Goal: Task Accomplishment & Management: Complete application form

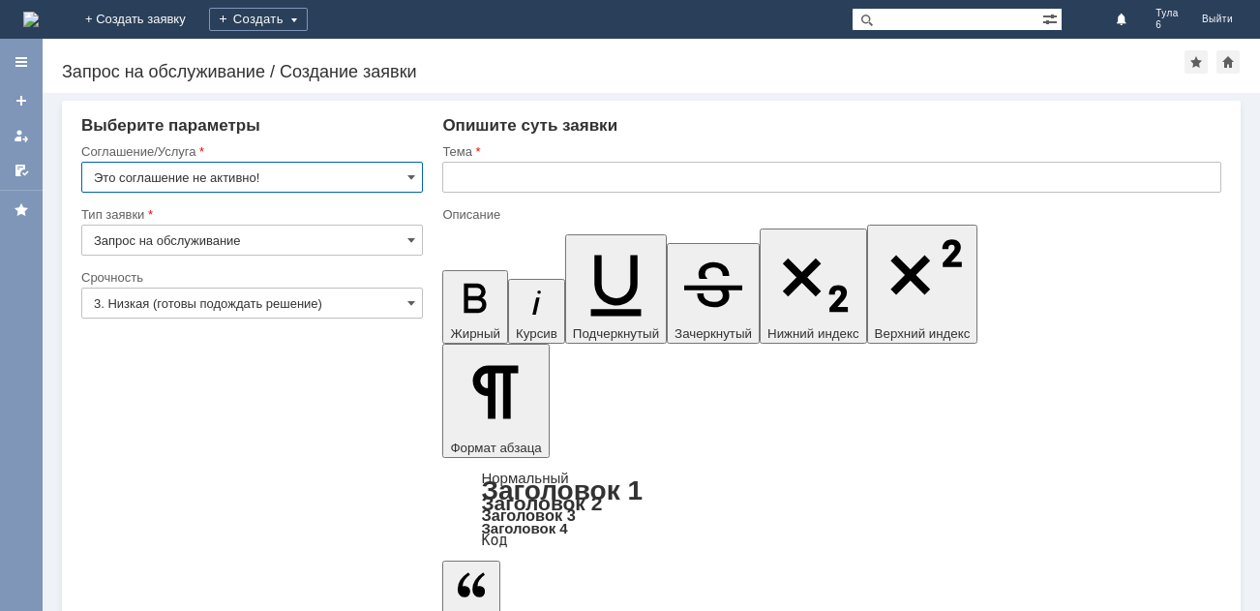
click at [39, 19] on img at bounding box center [30, 19] width 15 height 15
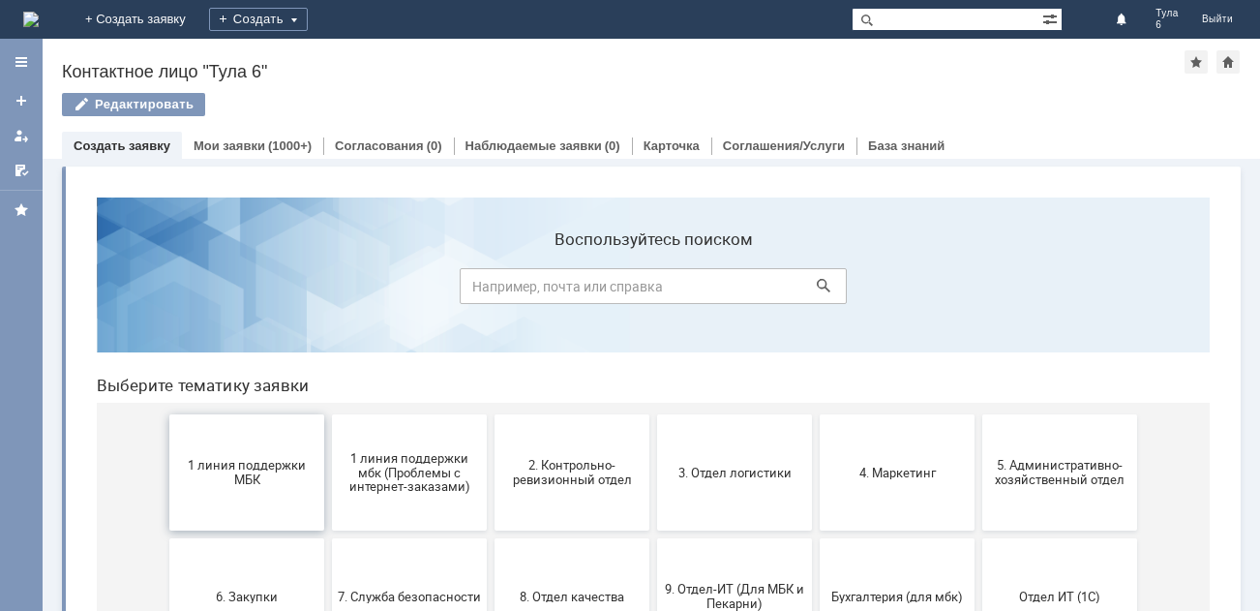
click at [233, 468] on span "1 линия поддержки МБК" at bounding box center [246, 472] width 143 height 29
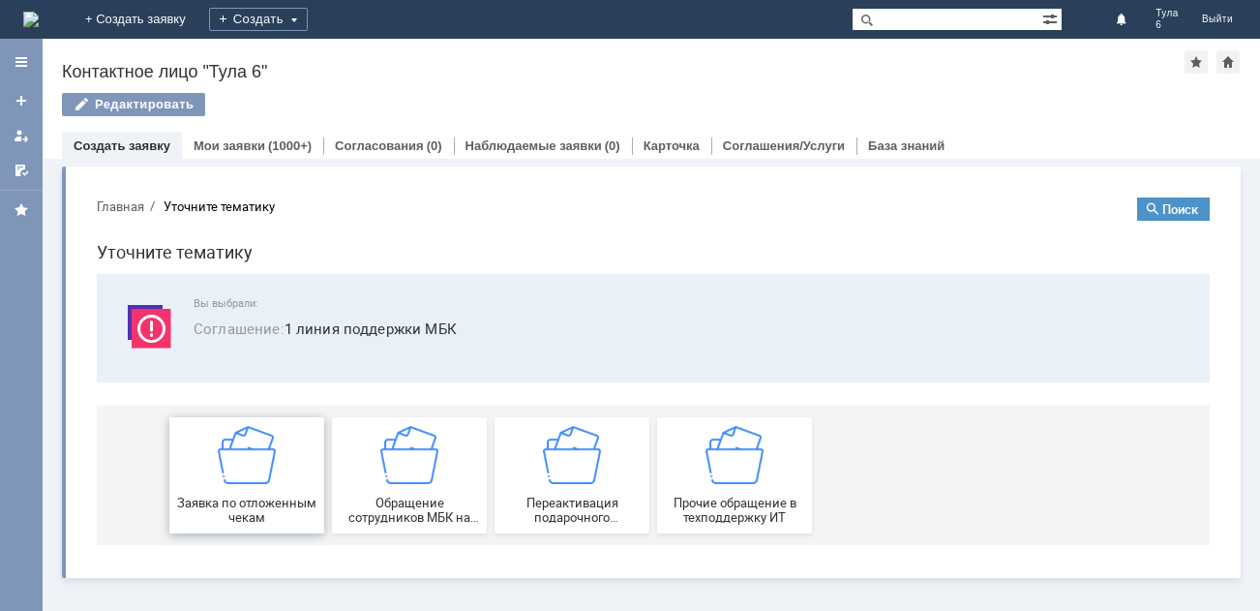
click at [234, 469] on img at bounding box center [247, 455] width 58 height 58
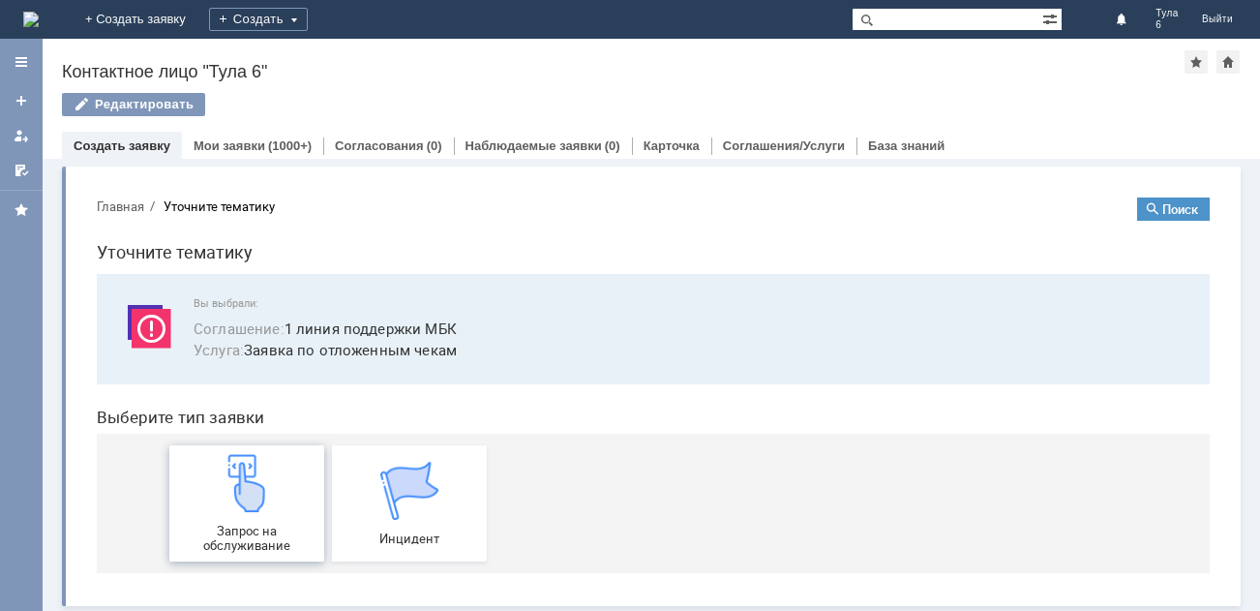
click at [236, 488] on img at bounding box center [247, 483] width 58 height 58
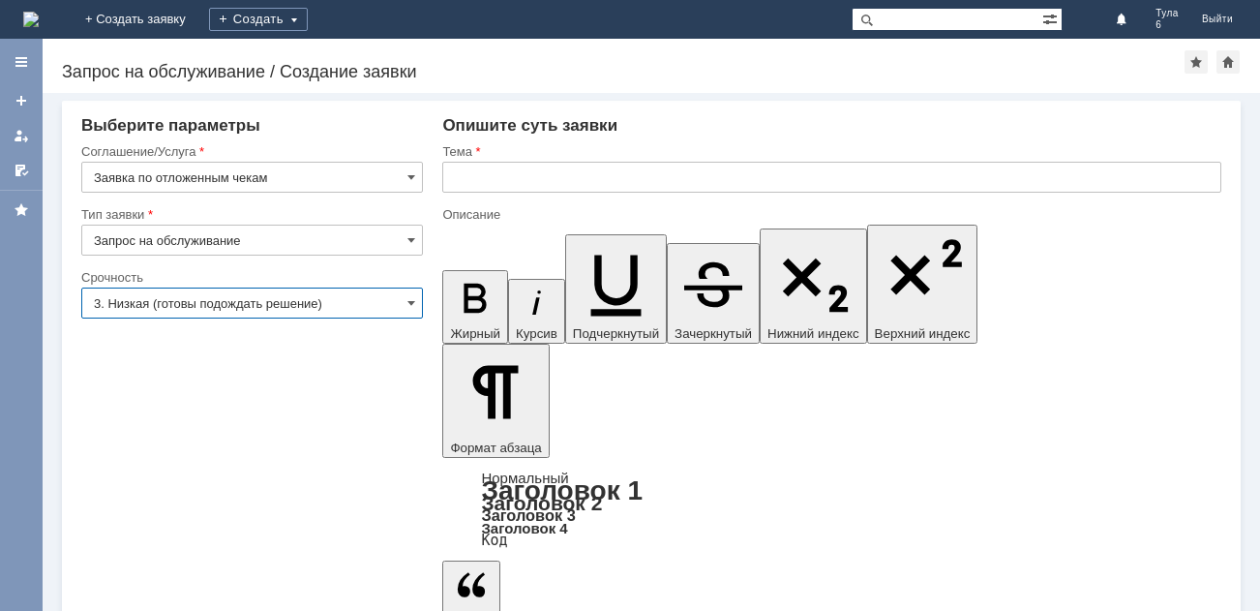
click at [164, 306] on input "3. Низкая (готовы подождать решение)" at bounding box center [252, 303] width 342 height 31
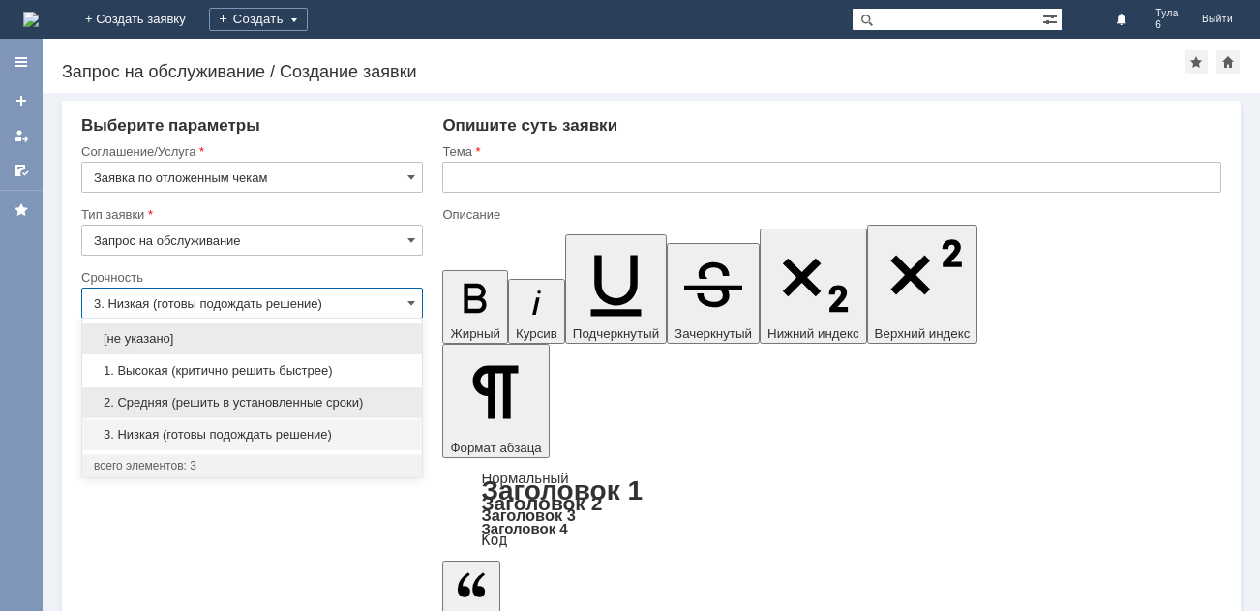
click at [156, 396] on span "2. Средняя (решить в установленные сроки)" at bounding box center [252, 402] width 317 height 15
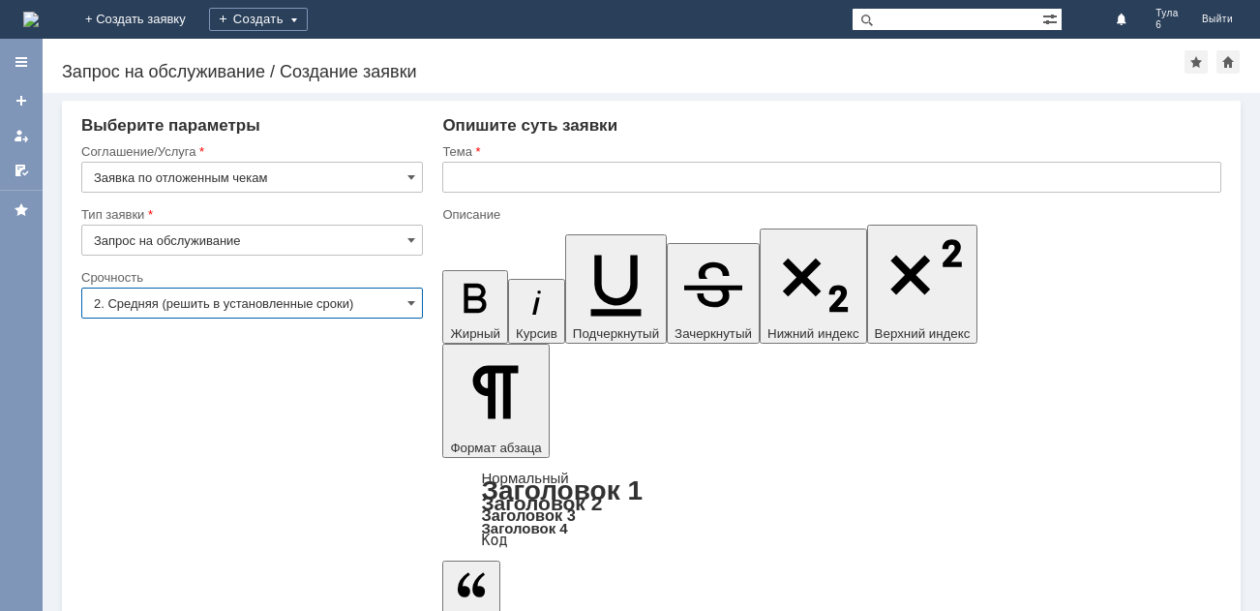
type input "2. Средняя (решить в установленные сроки)"
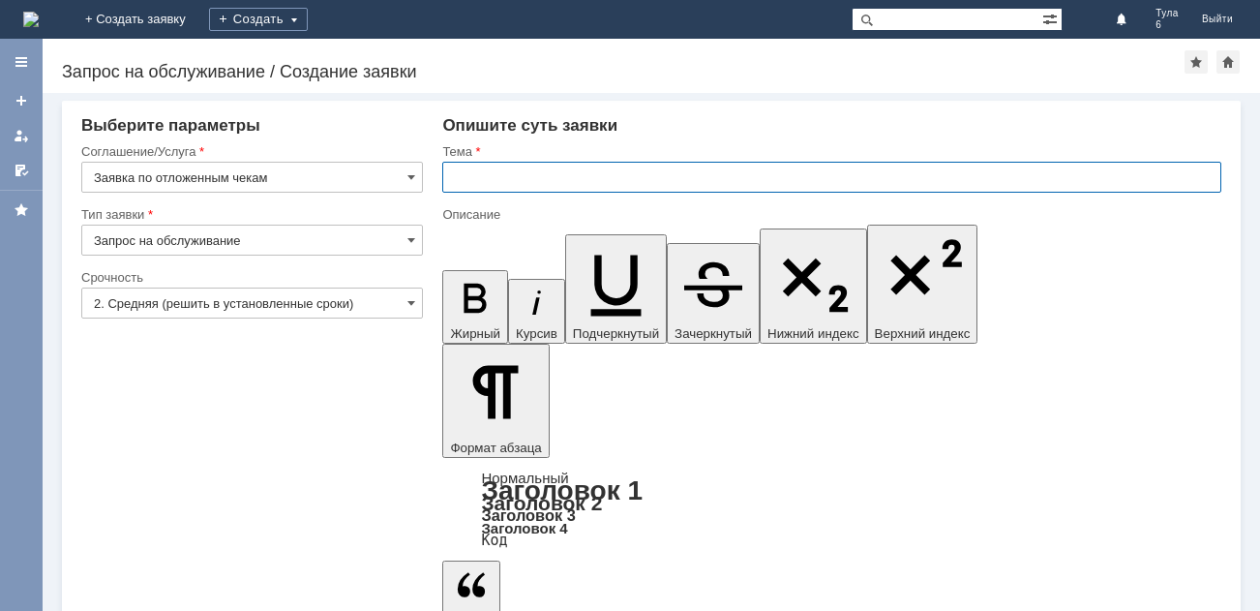
click at [486, 178] on input "text" at bounding box center [831, 177] width 779 height 31
type input "отл.чеки 02.09."
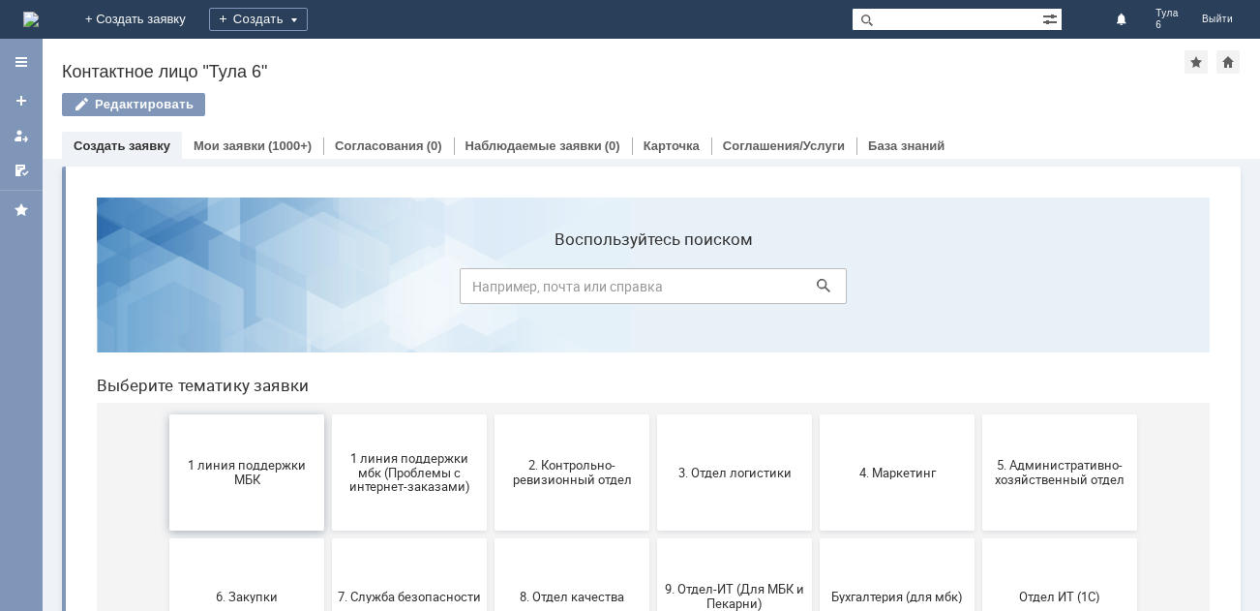
click at [242, 477] on span "1 линия поддержки МБК" at bounding box center [246, 472] width 143 height 29
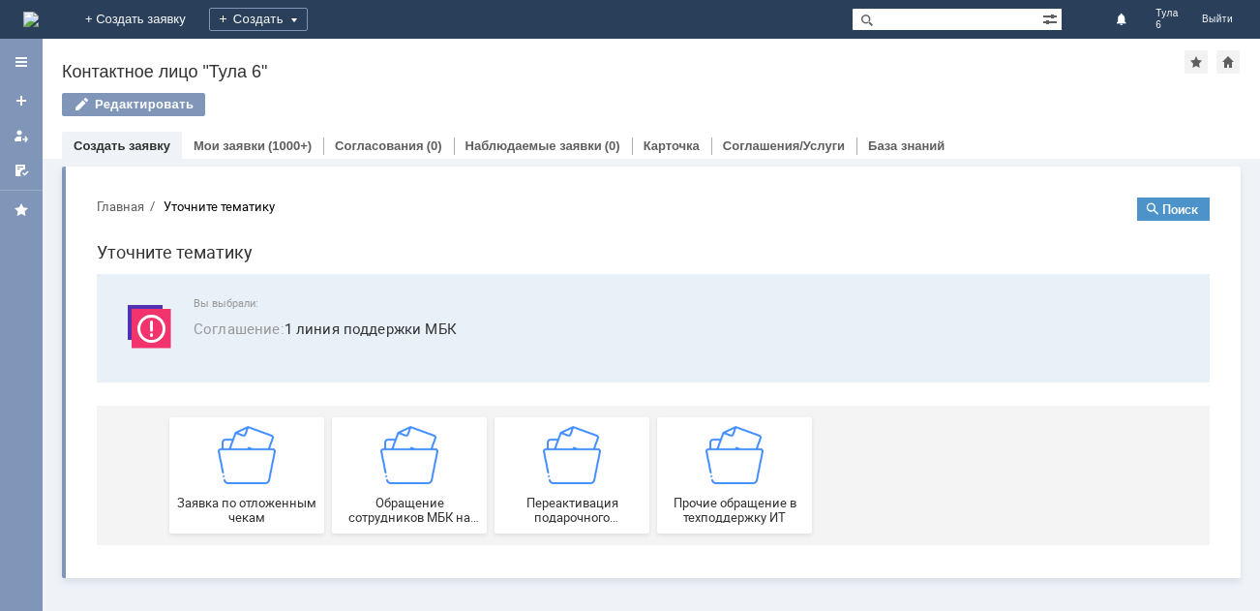
click at [242, 477] on img at bounding box center [247, 455] width 58 height 58
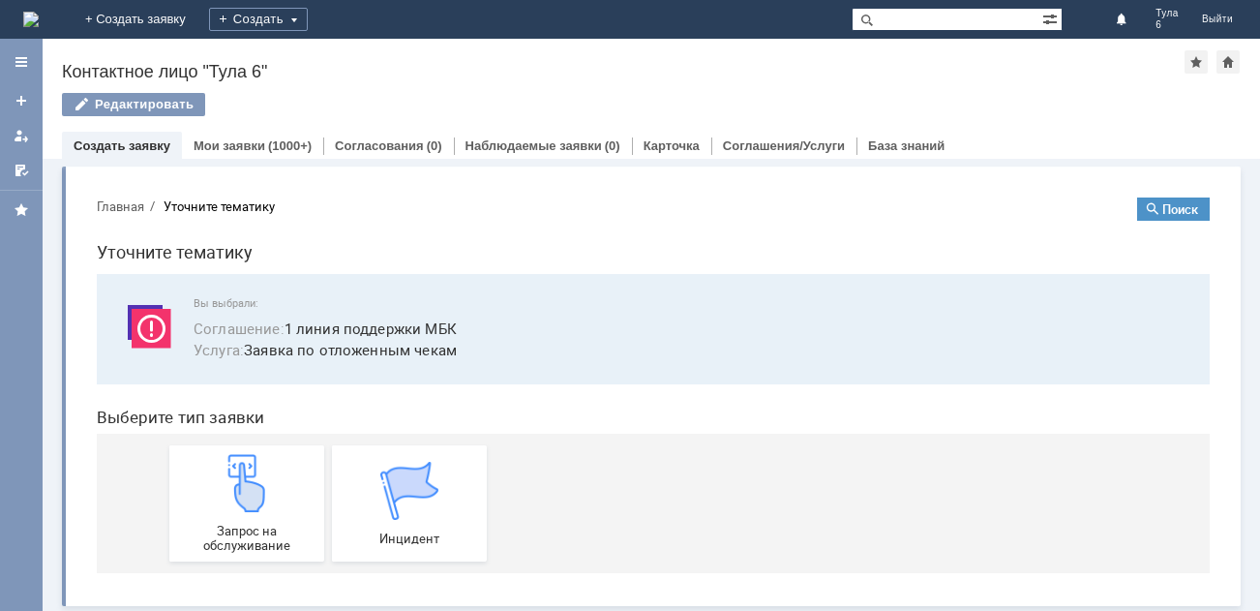
click at [242, 477] on img at bounding box center [247, 483] width 58 height 58
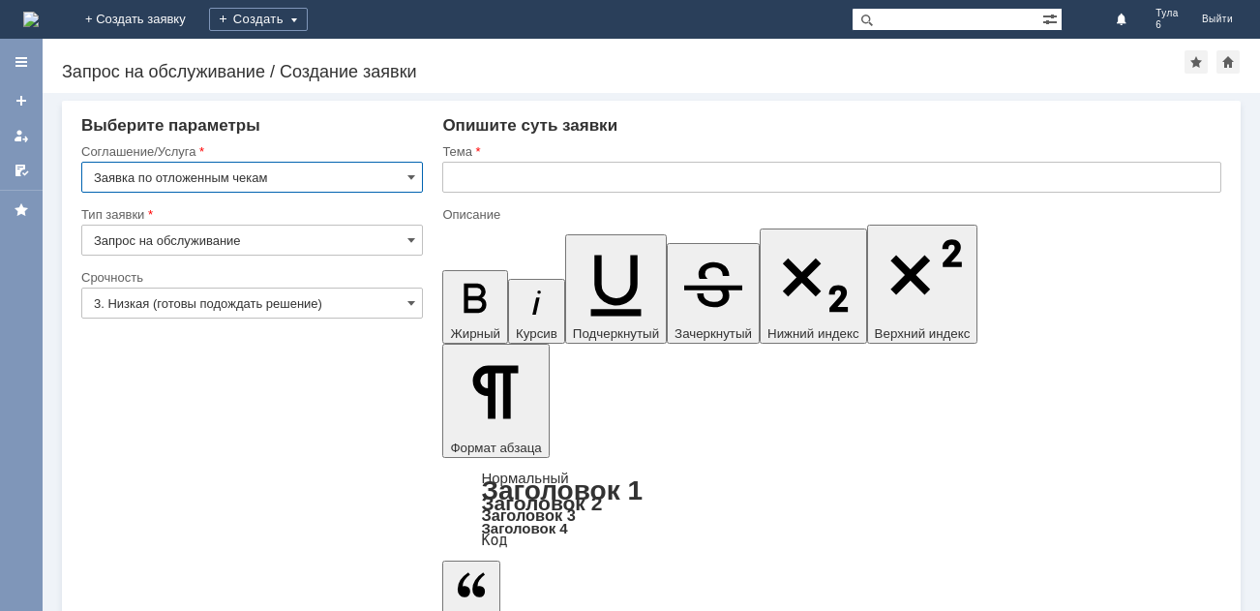
click at [222, 305] on input "3. Низкая (готовы подождать решение)" at bounding box center [252, 303] width 342 height 31
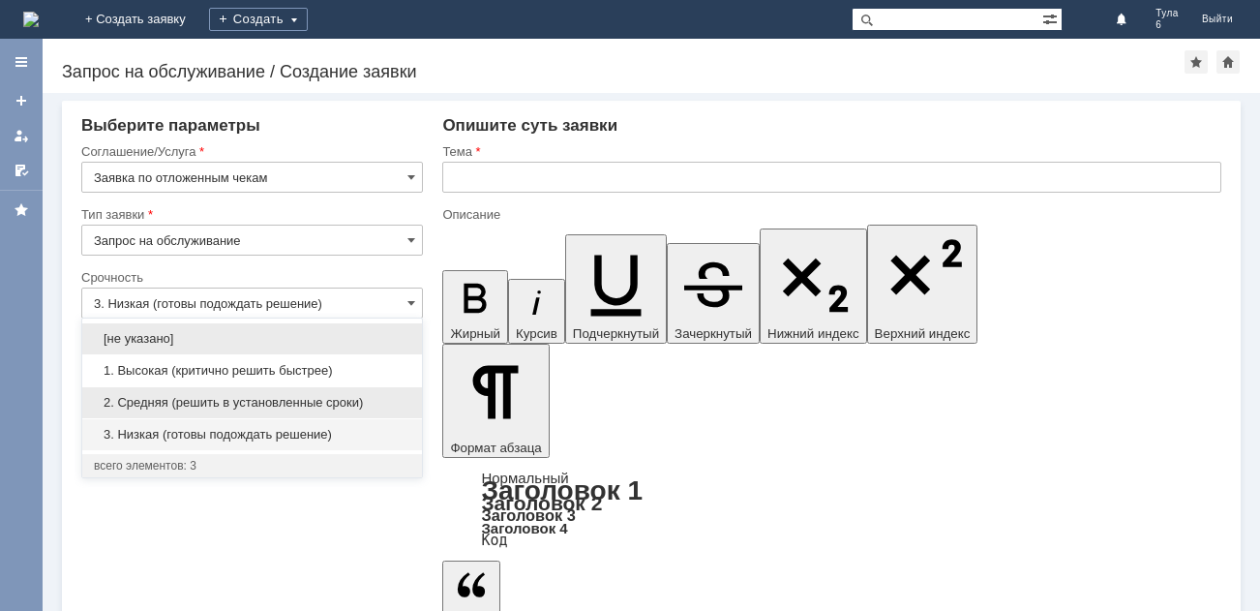
click at [227, 396] on span "2. Средняя (решить в установленные сроки)" at bounding box center [252, 402] width 317 height 15
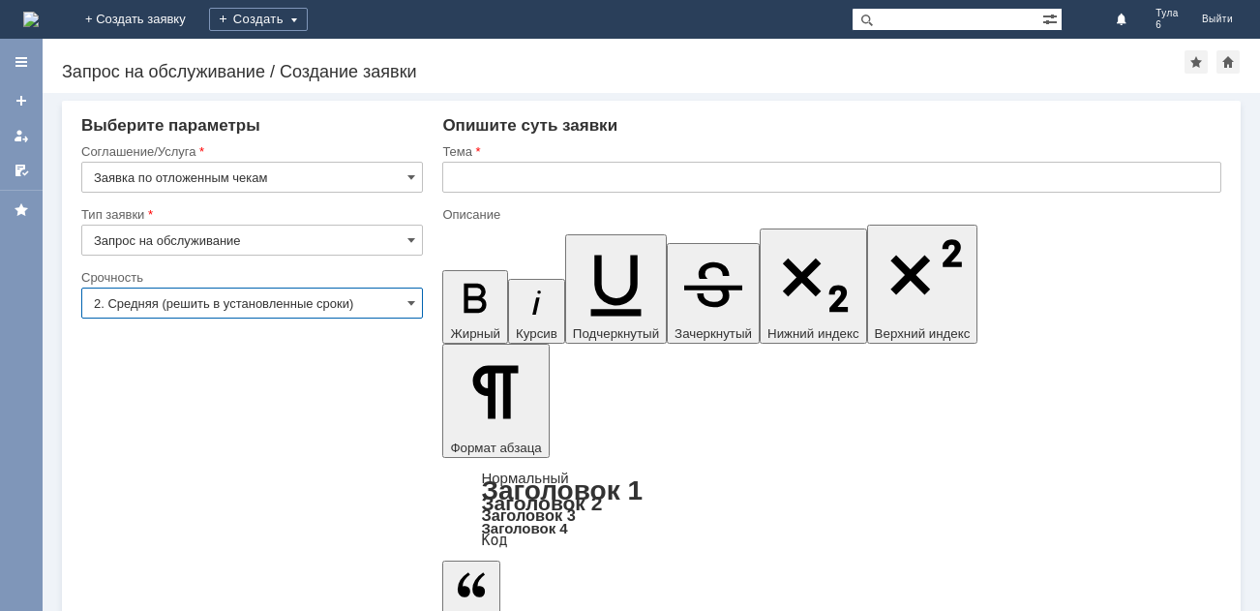
type input "2. Средняя (решить в установленные сроки)"
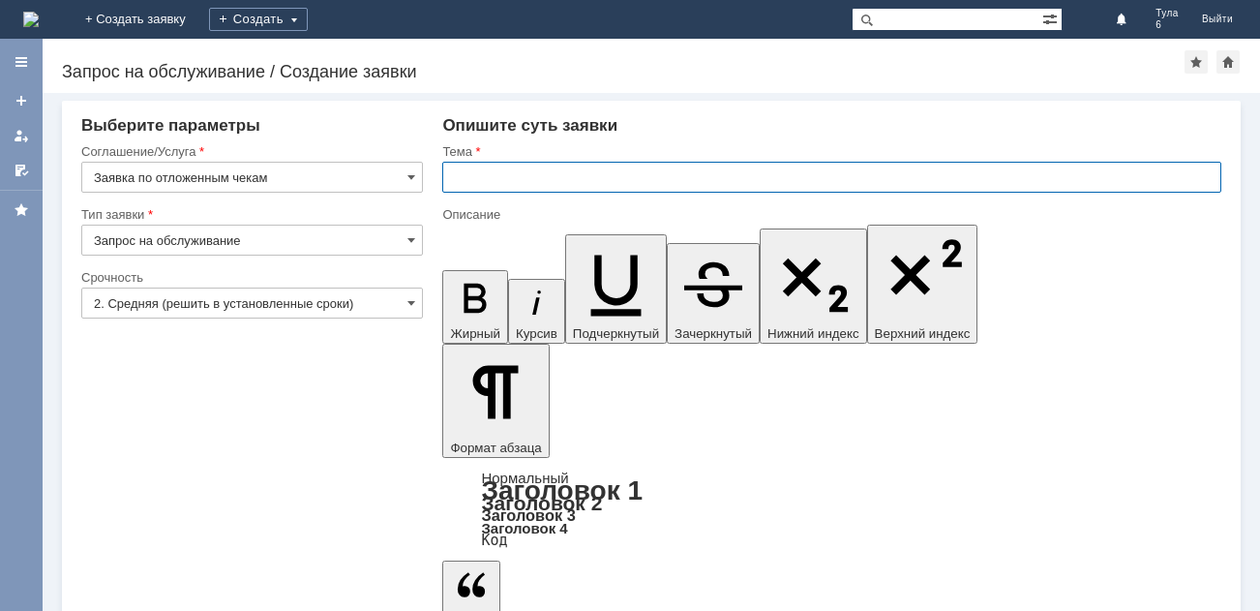
click at [475, 175] on input "text" at bounding box center [831, 177] width 779 height 31
click at [537, 180] on input "отл чеки" at bounding box center [831, 177] width 779 height 31
type input "отл чеки [DATE]"
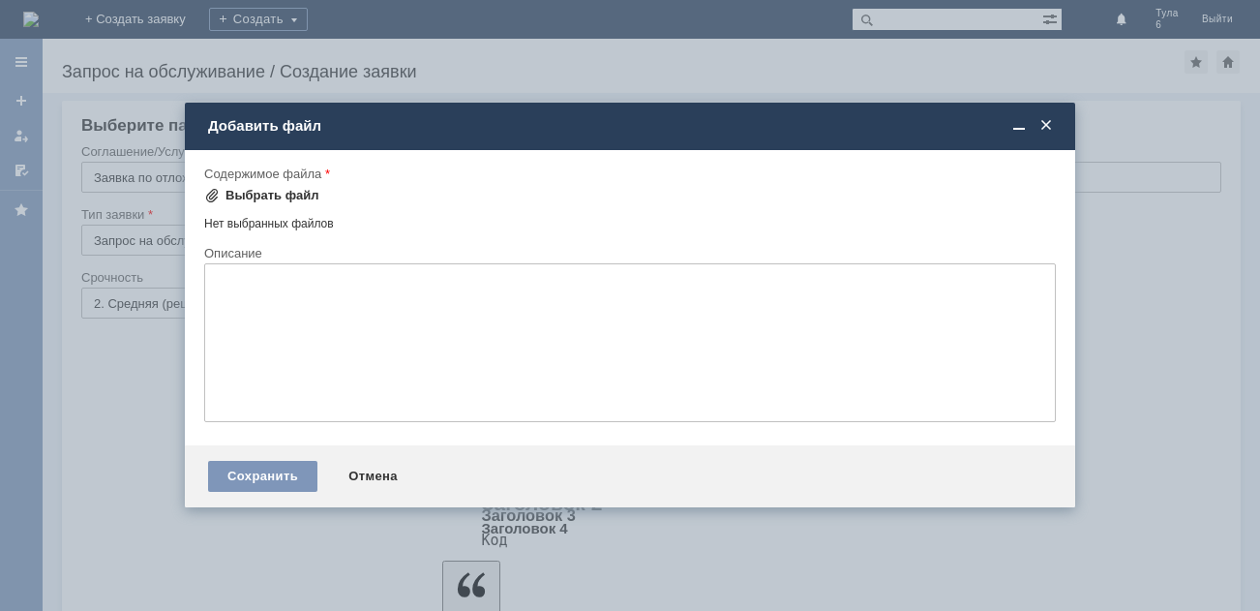
click at [217, 191] on span at bounding box center [211, 195] width 15 height 15
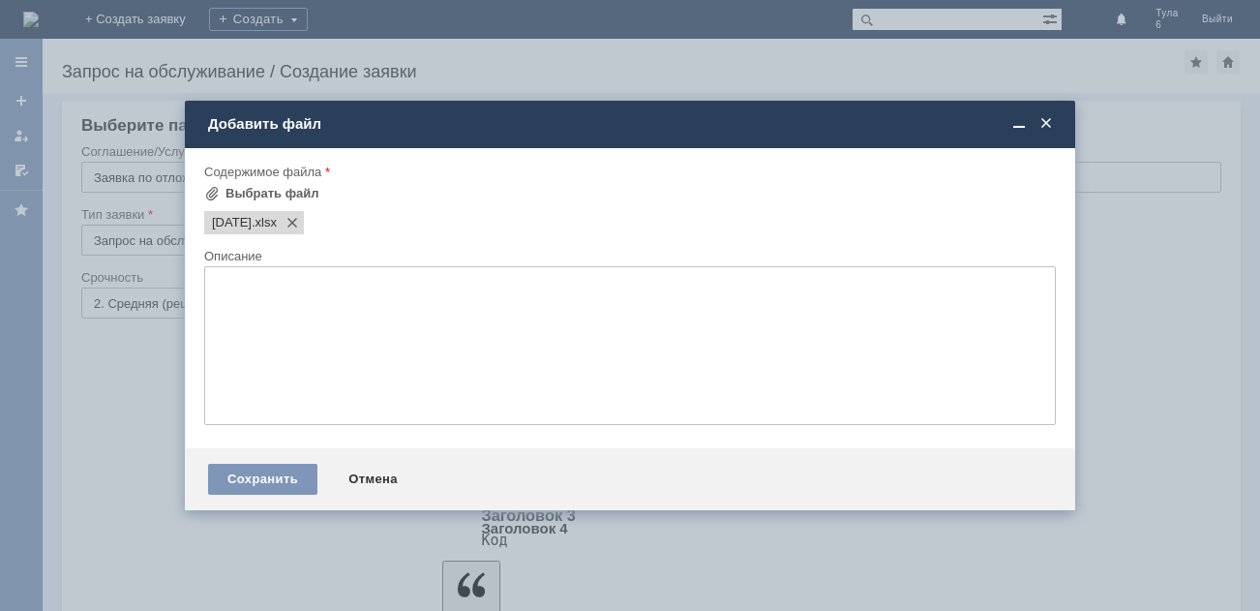
click at [245, 293] on textarea at bounding box center [630, 345] width 852 height 159
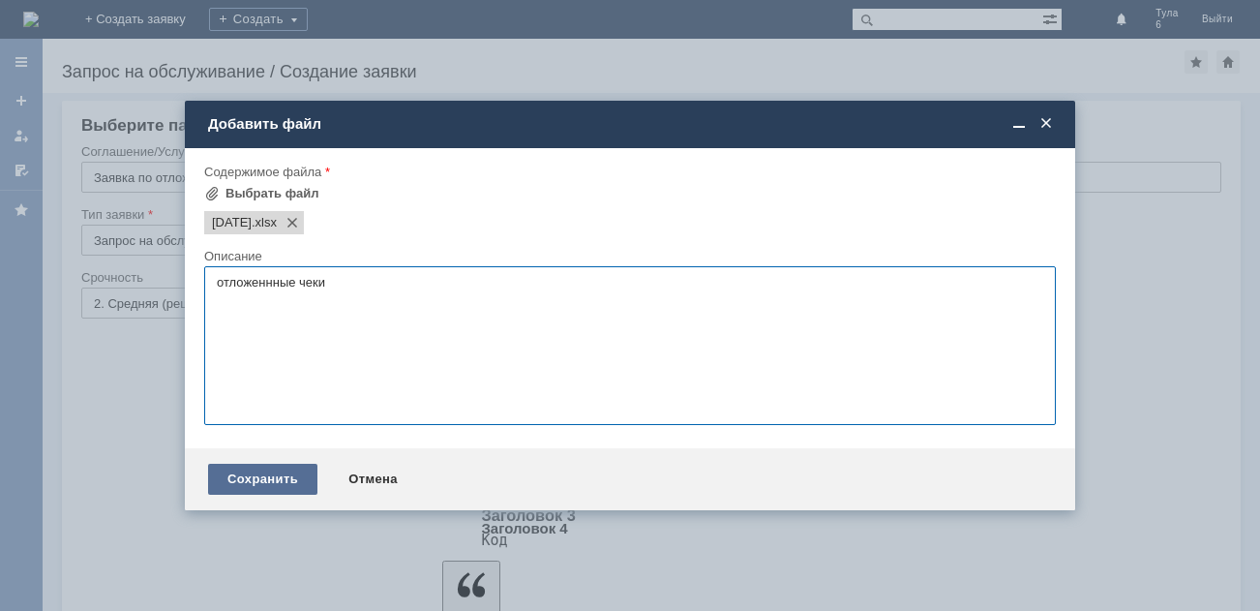
type textarea "отложеннные чеки"
click at [252, 474] on div "Сохранить" at bounding box center [262, 479] width 109 height 31
